Goal: Information Seeking & Learning: Check status

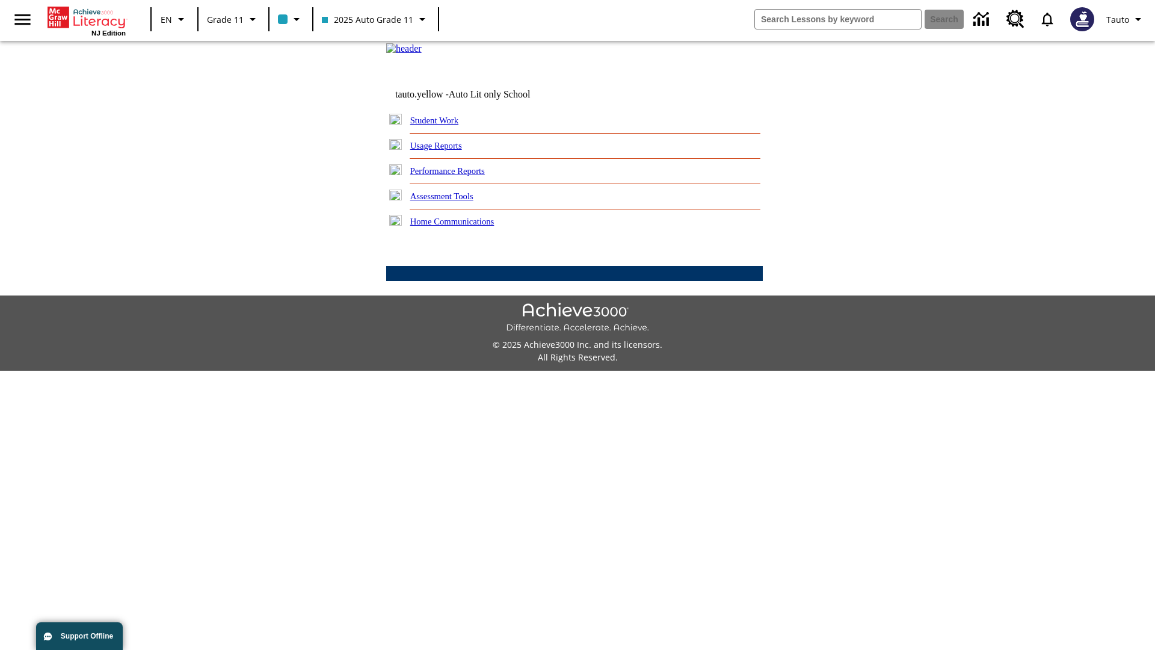
click at [445, 150] on link "Usage Reports" at bounding box center [436, 146] width 52 height 10
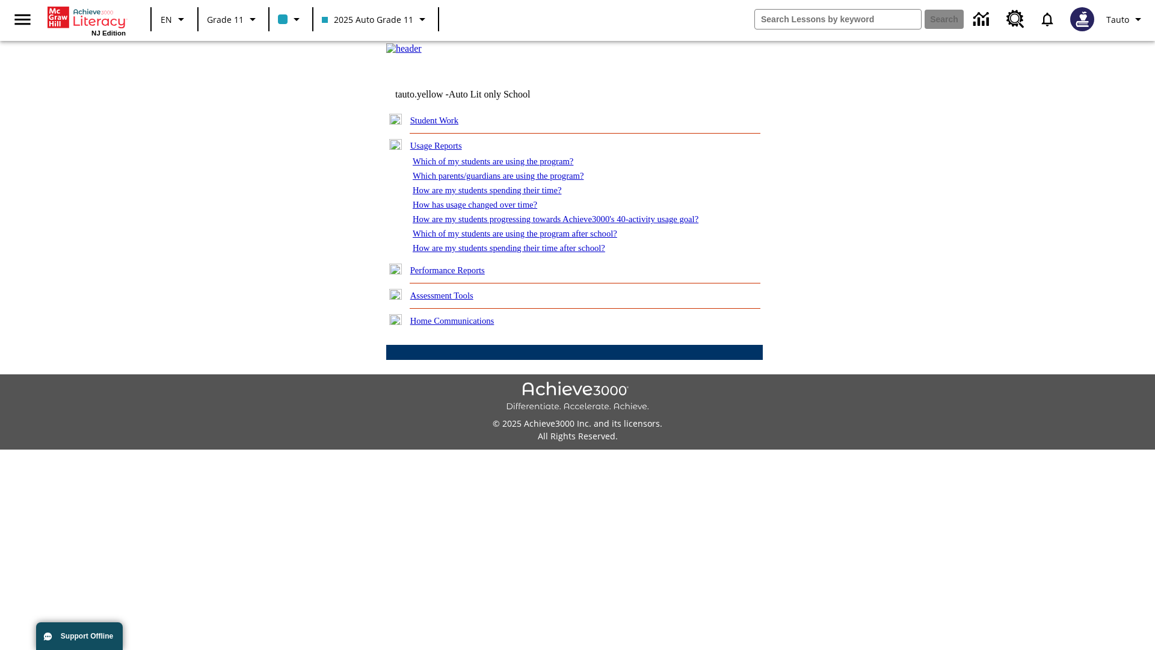
click at [505, 166] on link "Which of my students are using the program?" at bounding box center [493, 161] width 161 height 10
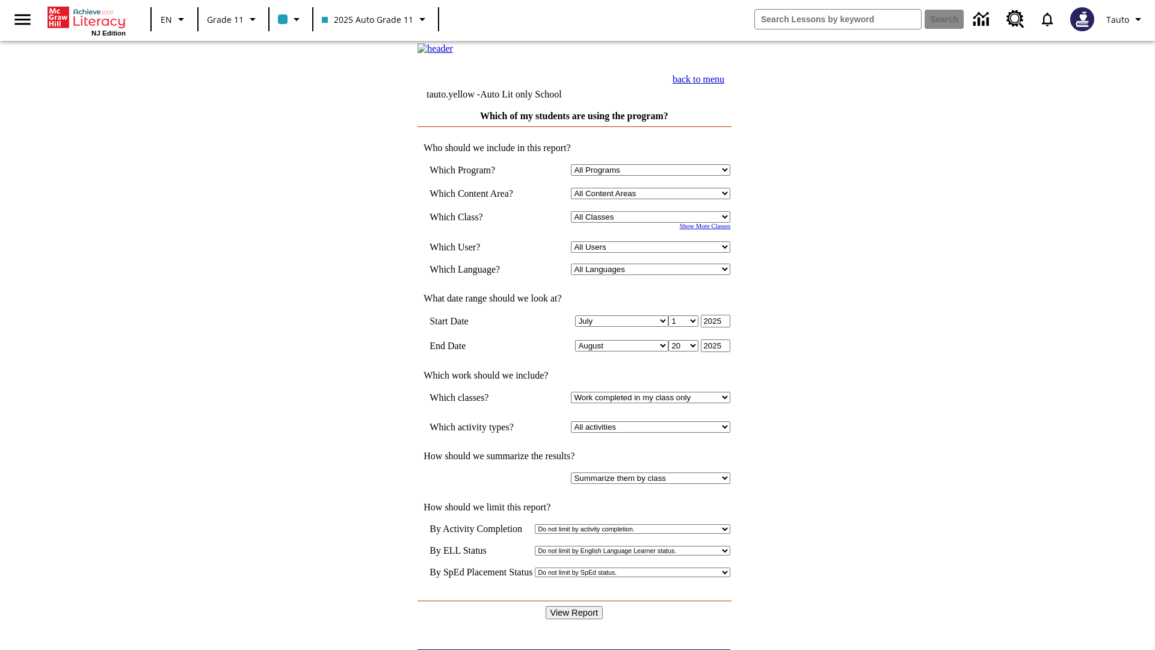
click at [724, 84] on link "back to menu" at bounding box center [699, 79] width 52 height 10
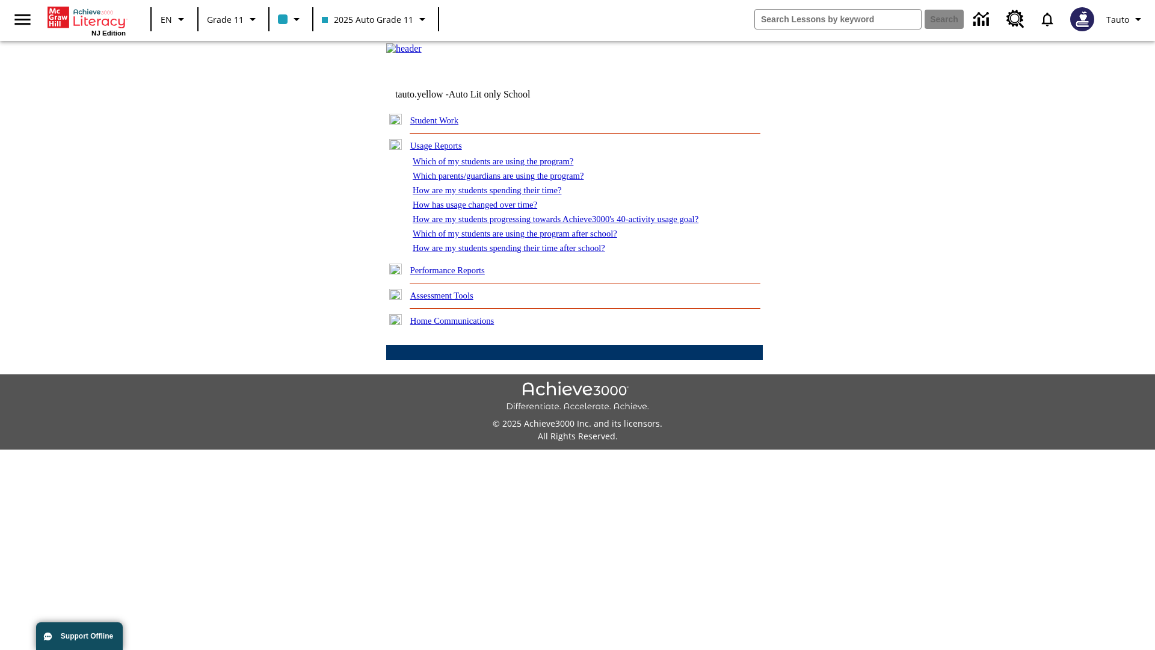
click at [499, 195] on link "How are my students spending their time?" at bounding box center [487, 190] width 149 height 10
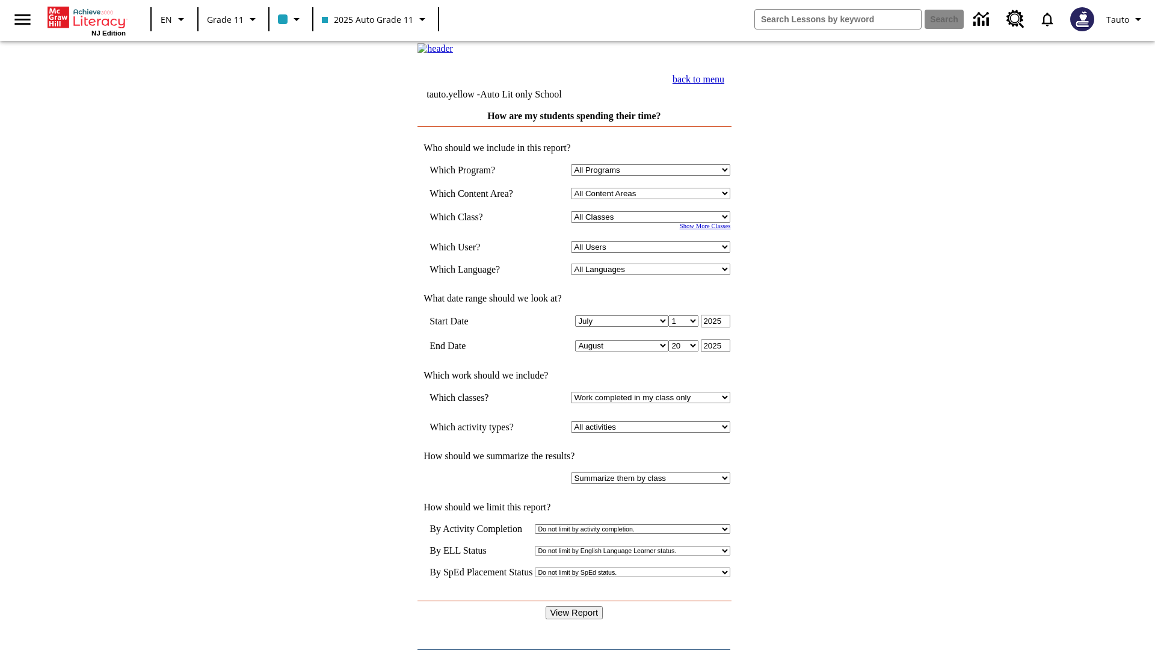
click at [724, 84] on link "back to menu" at bounding box center [699, 79] width 52 height 10
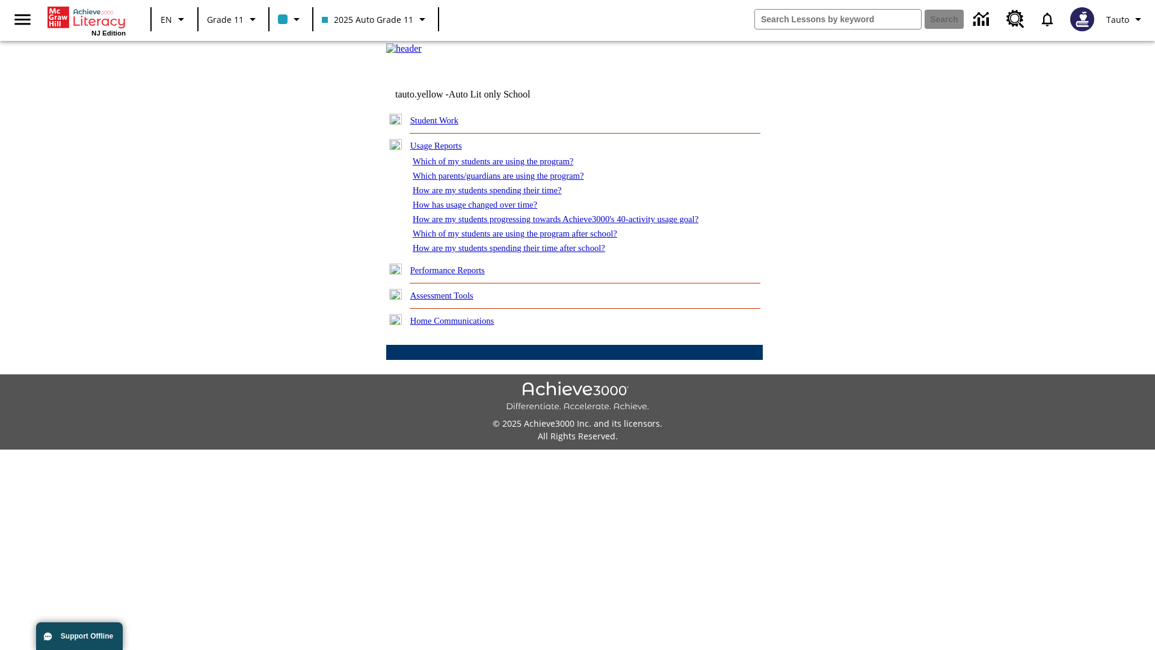
click at [523, 253] on link "How are my students spending their time after school?" at bounding box center [509, 248] width 193 height 10
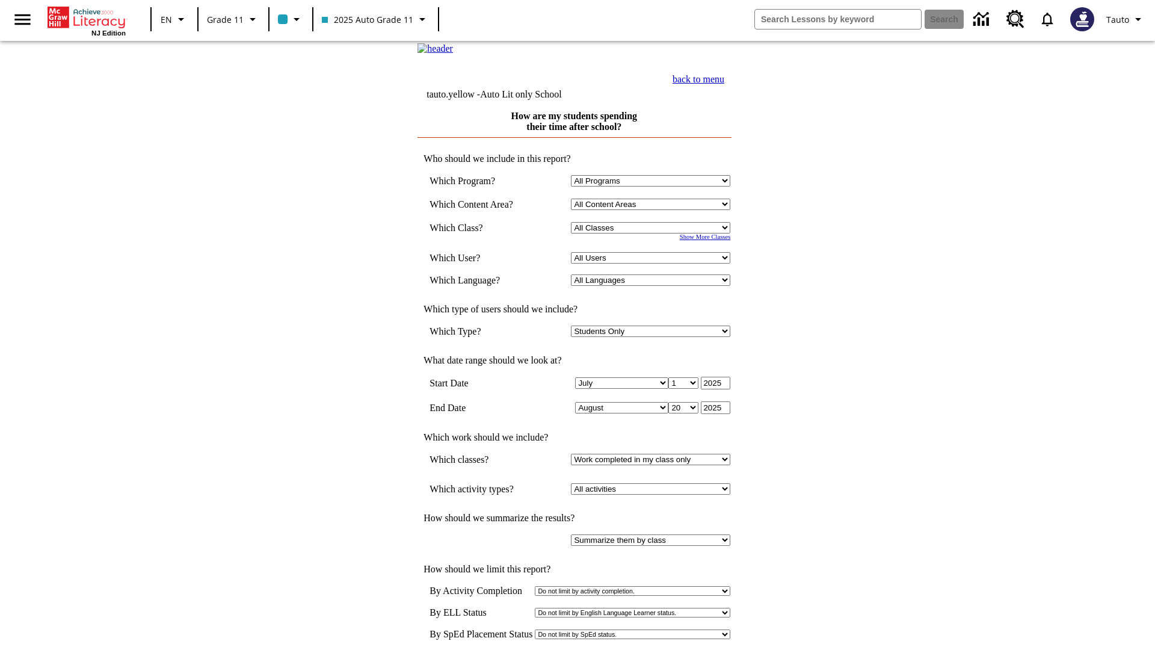
scroll to position [1, 0]
